Goal: Check status: Check status

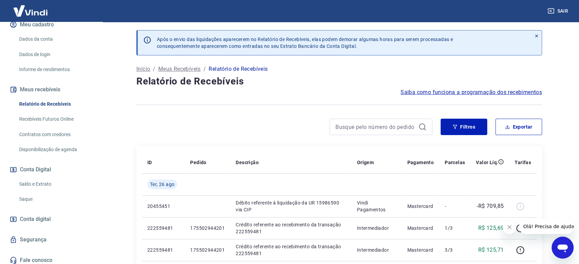
scroll to position [93, 0]
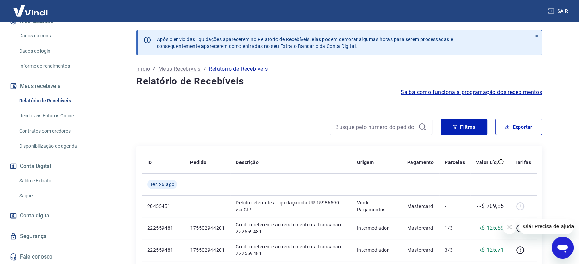
drag, startPoint x: 40, startPoint y: 178, endPoint x: 100, endPoint y: 178, distance: 59.6
click at [40, 178] on link "Saldo e Extrato" at bounding box center [55, 181] width 78 height 14
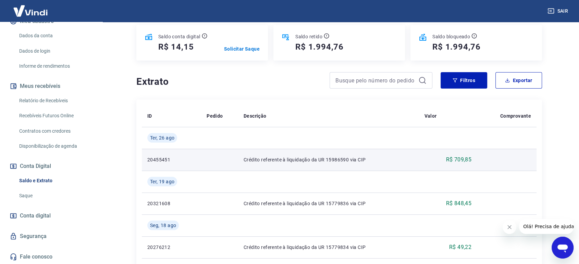
scroll to position [76, 0]
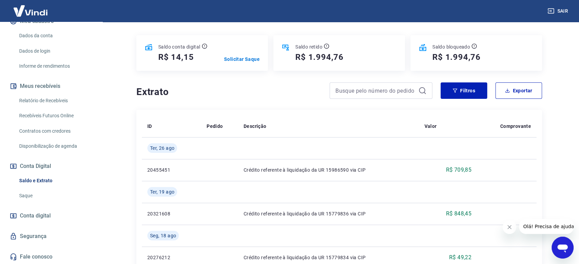
click at [53, 117] on link "Recebíveis Futuros Online" at bounding box center [55, 116] width 78 height 14
